Goal: Task Accomplishment & Management: Manage account settings

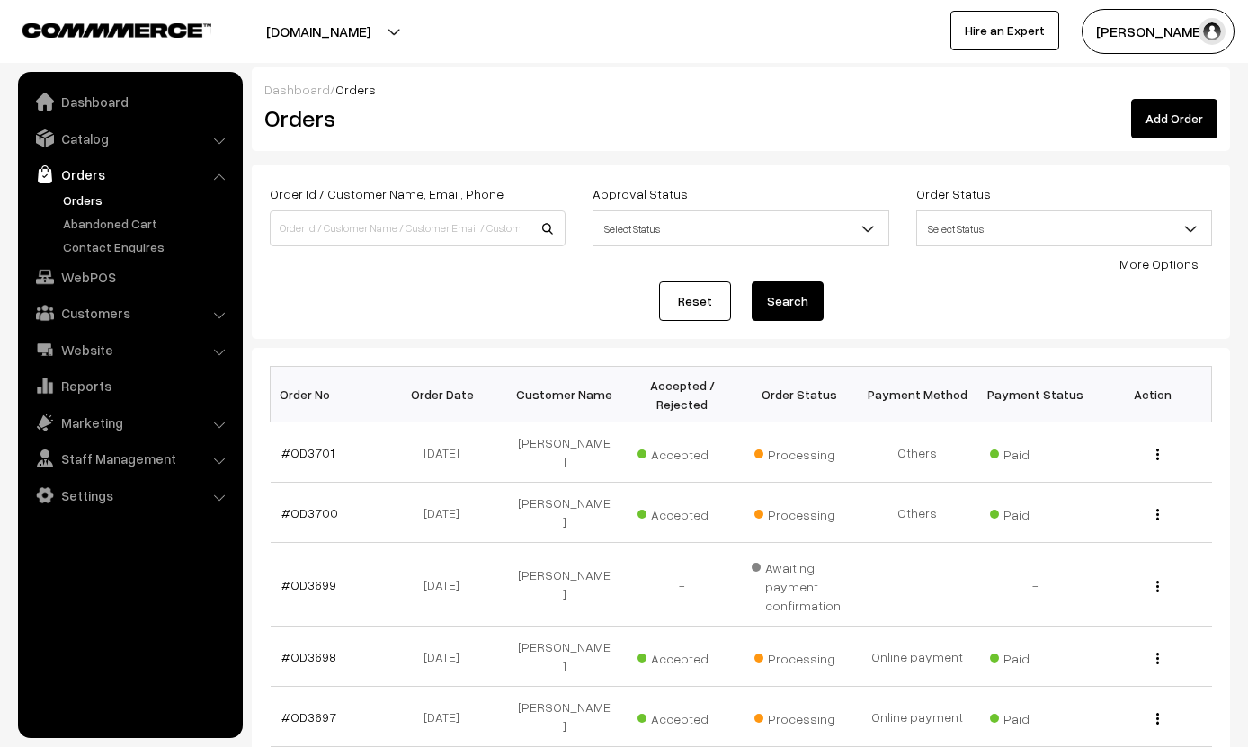
scroll to position [449, 0]
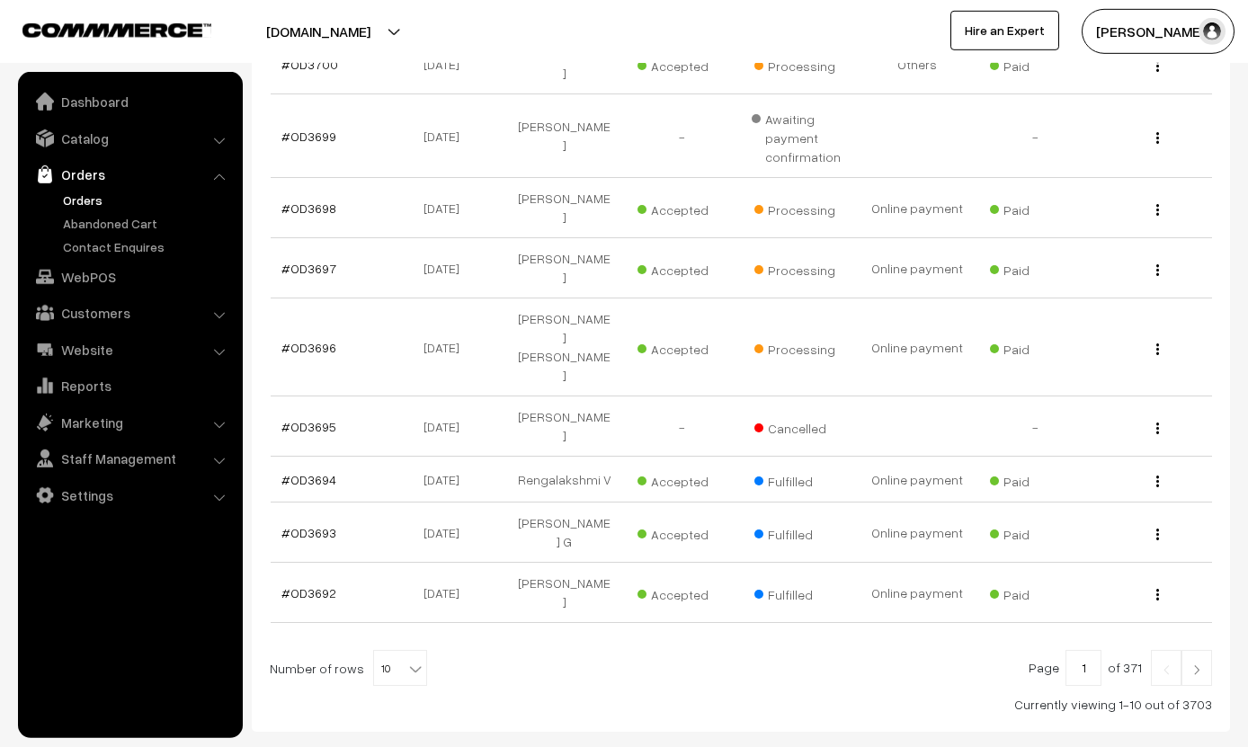
click at [768, 200] on span "Processing" at bounding box center [799, 207] width 90 height 23
click at [299, 205] on link "#OD3698" at bounding box center [308, 208] width 55 height 15
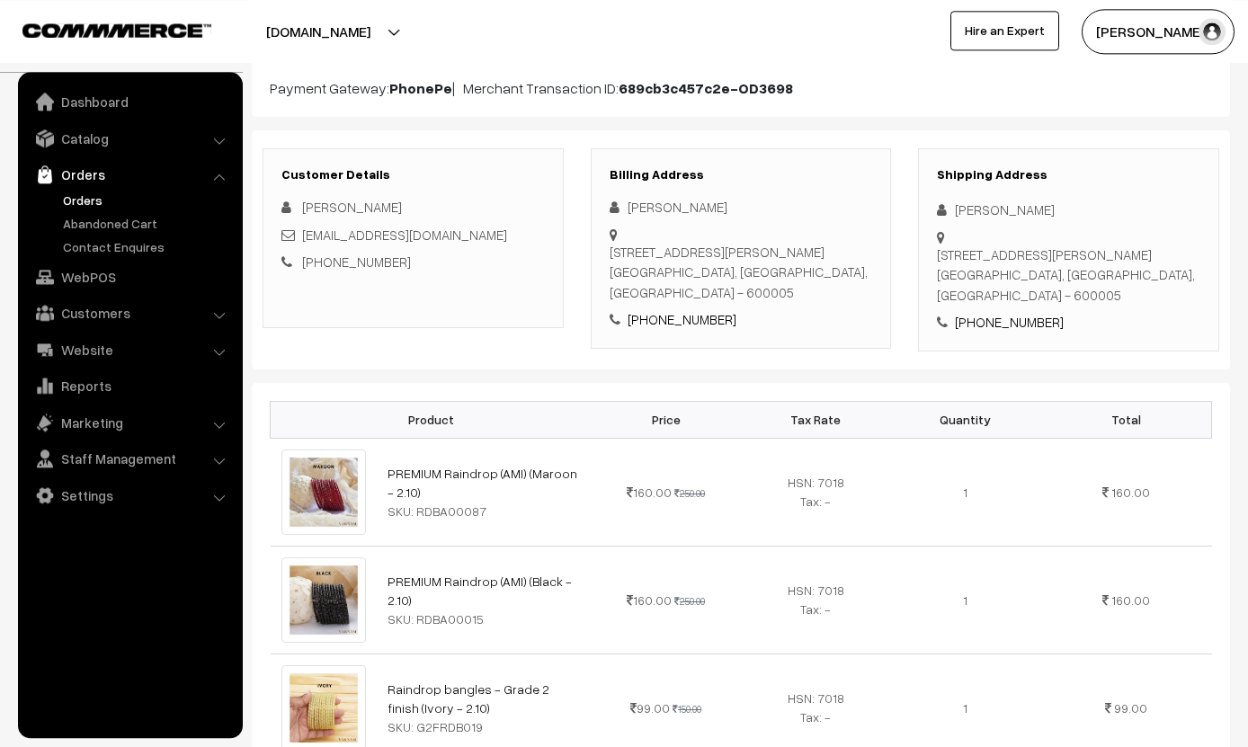
scroll to position [64, 0]
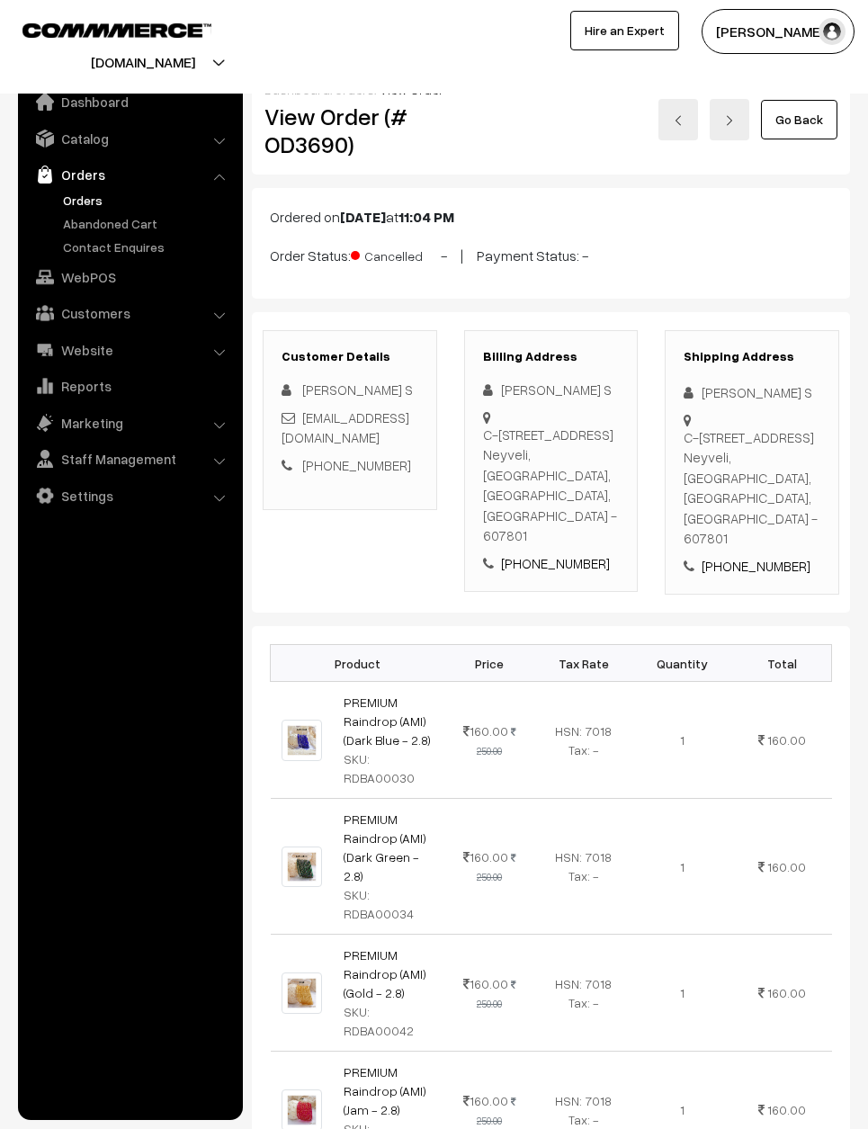
click at [815, 112] on link "Go Back" at bounding box center [799, 120] width 76 height 40
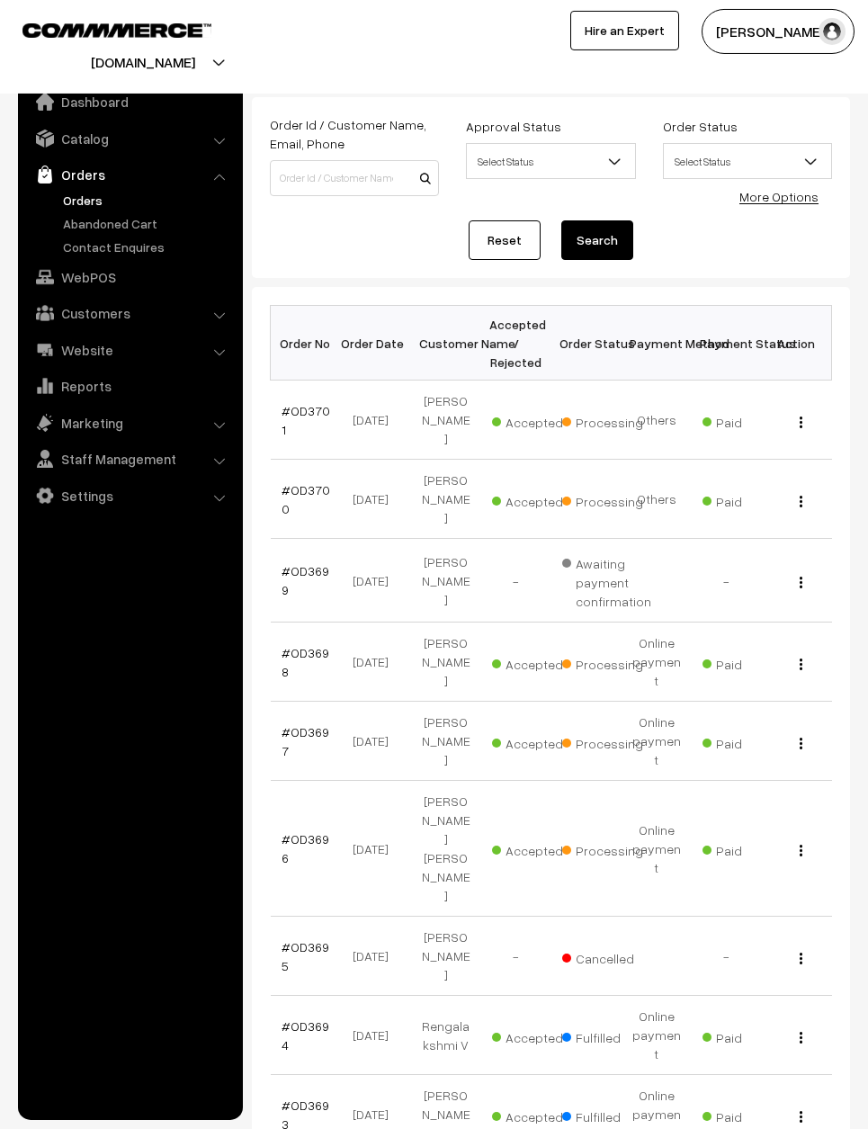
scroll to position [70, 0]
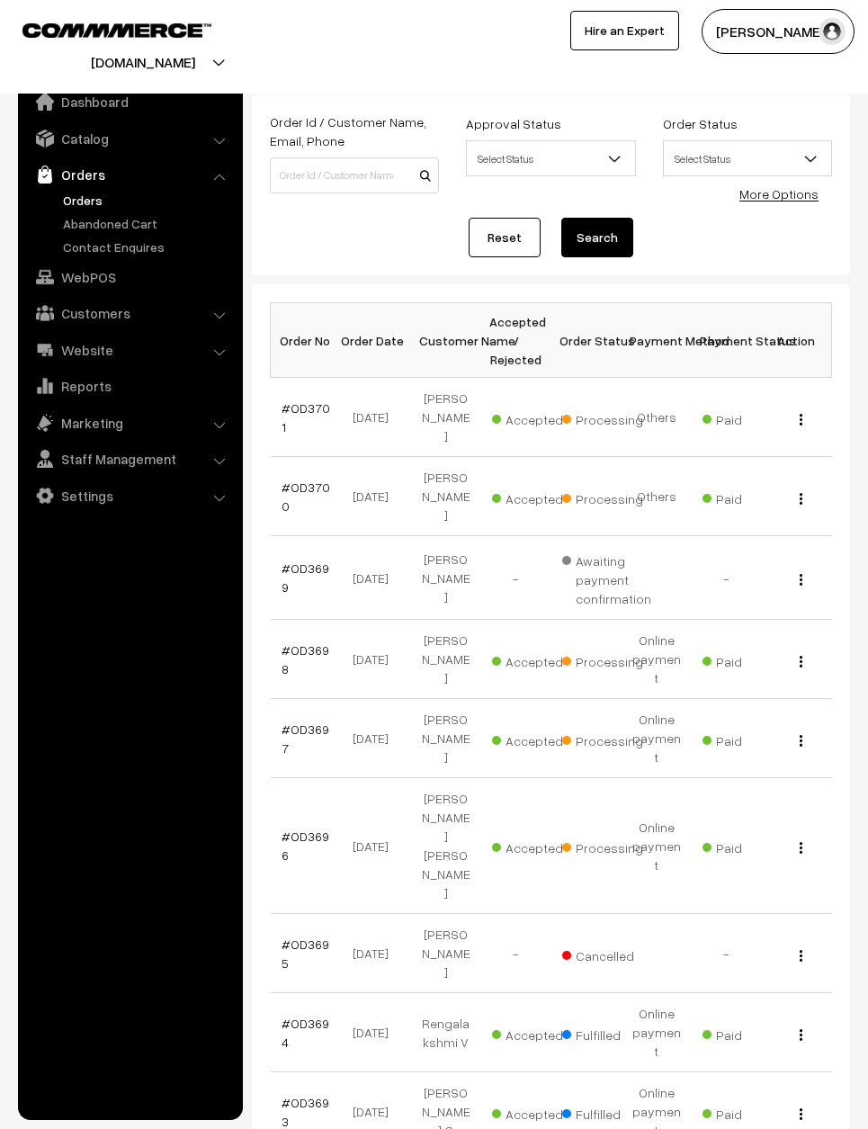
click at [306, 479] on link "#OD3700" at bounding box center [305, 496] width 49 height 34
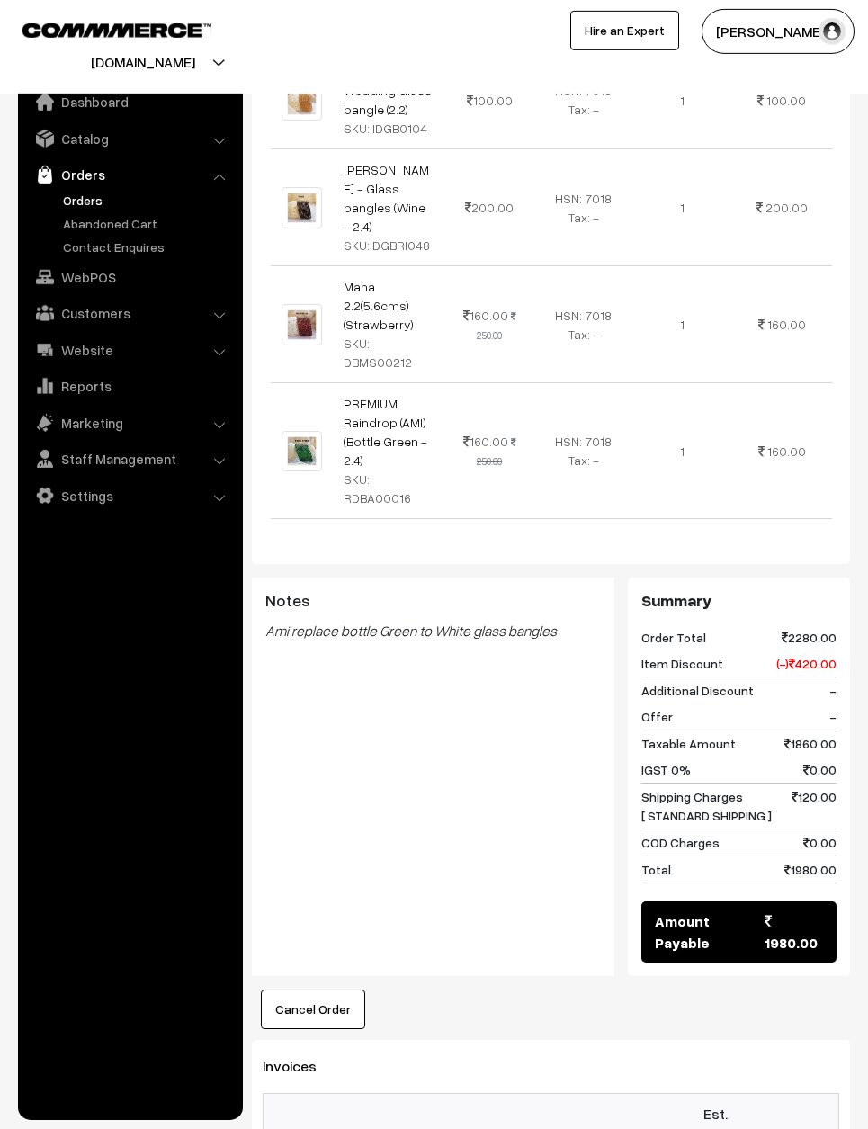
scroll to position [1221, 0]
